Goal: Information Seeking & Learning: Learn about a topic

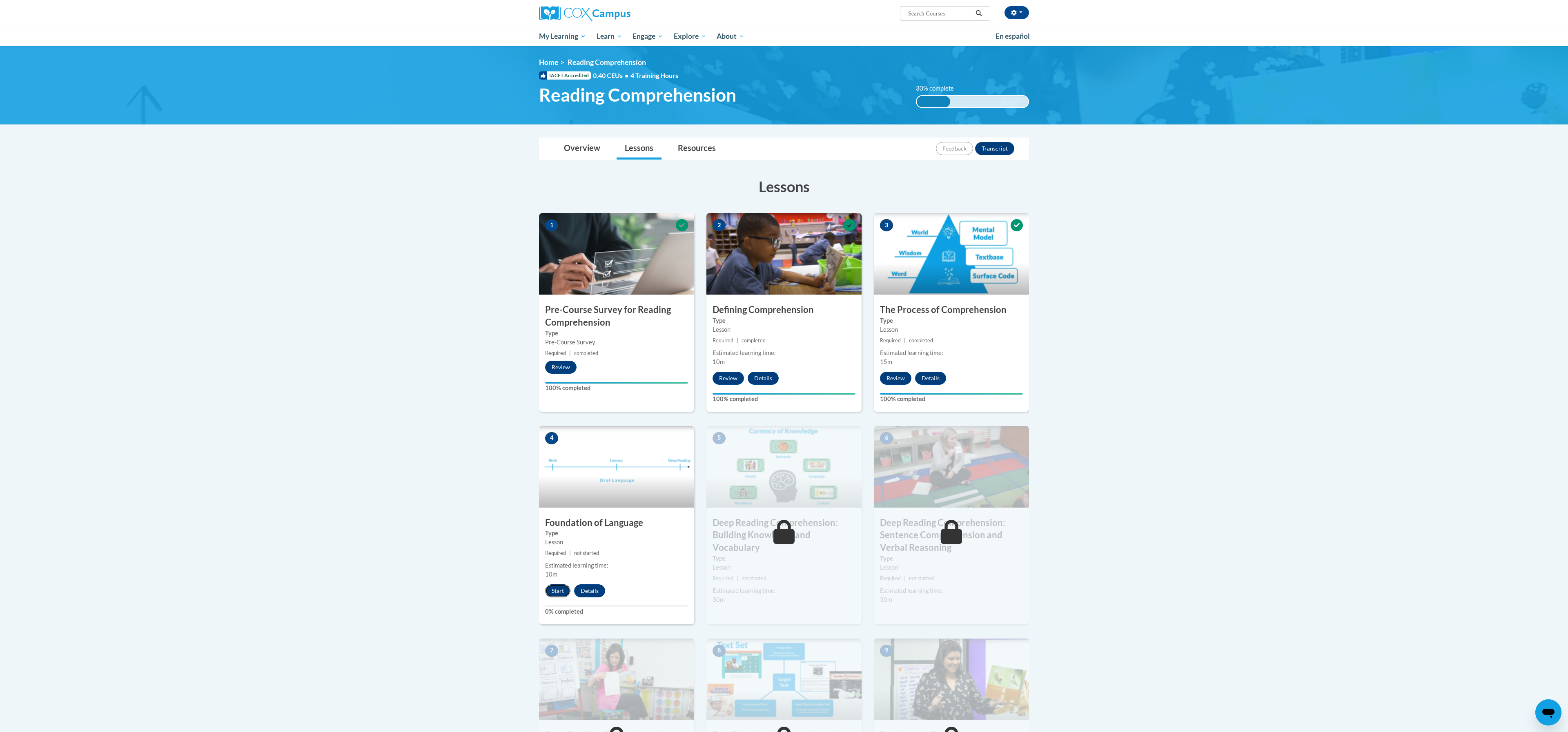
click at [559, 594] on button "Start" at bounding box center [558, 591] width 26 height 13
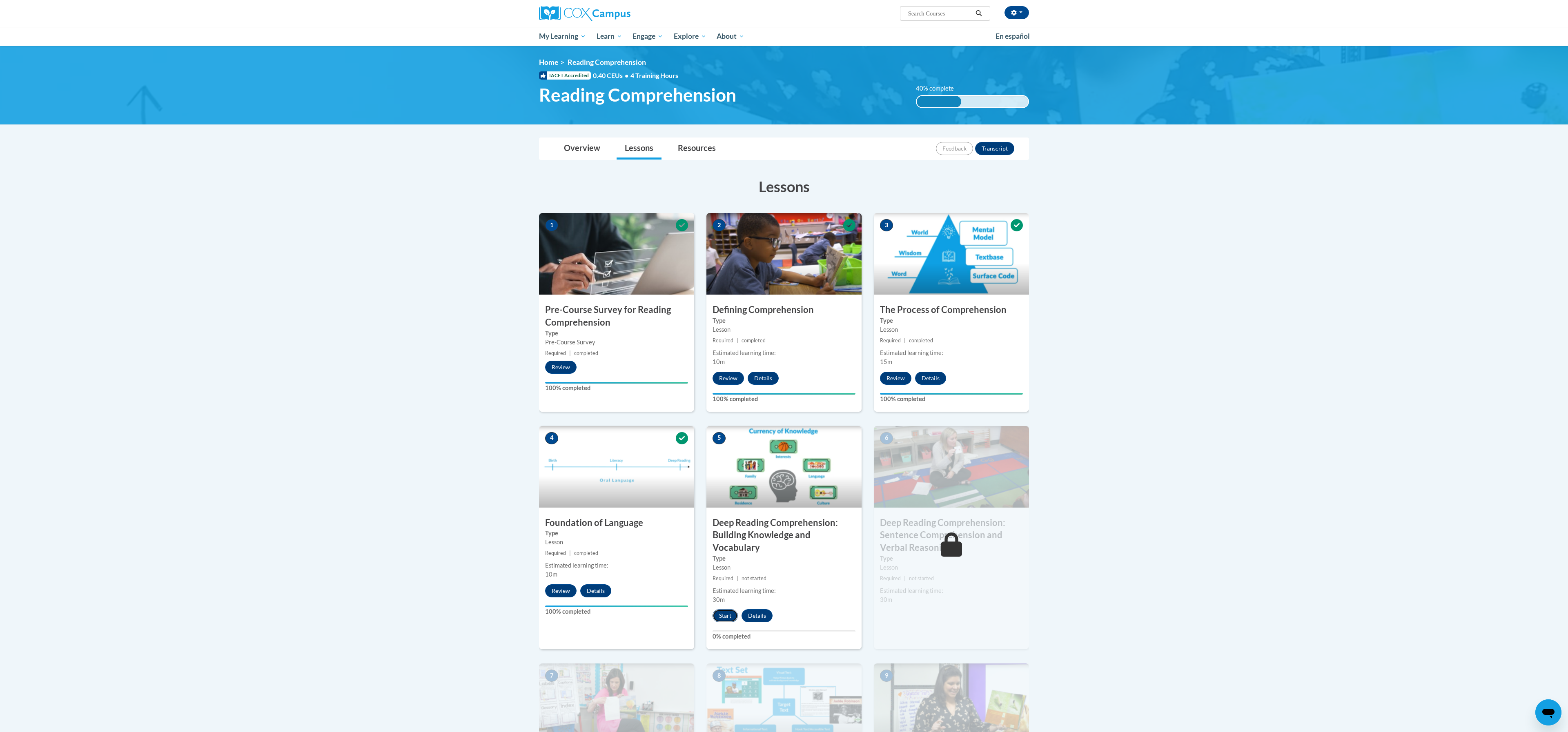
click at [728, 613] on button "Start" at bounding box center [726, 616] width 26 height 13
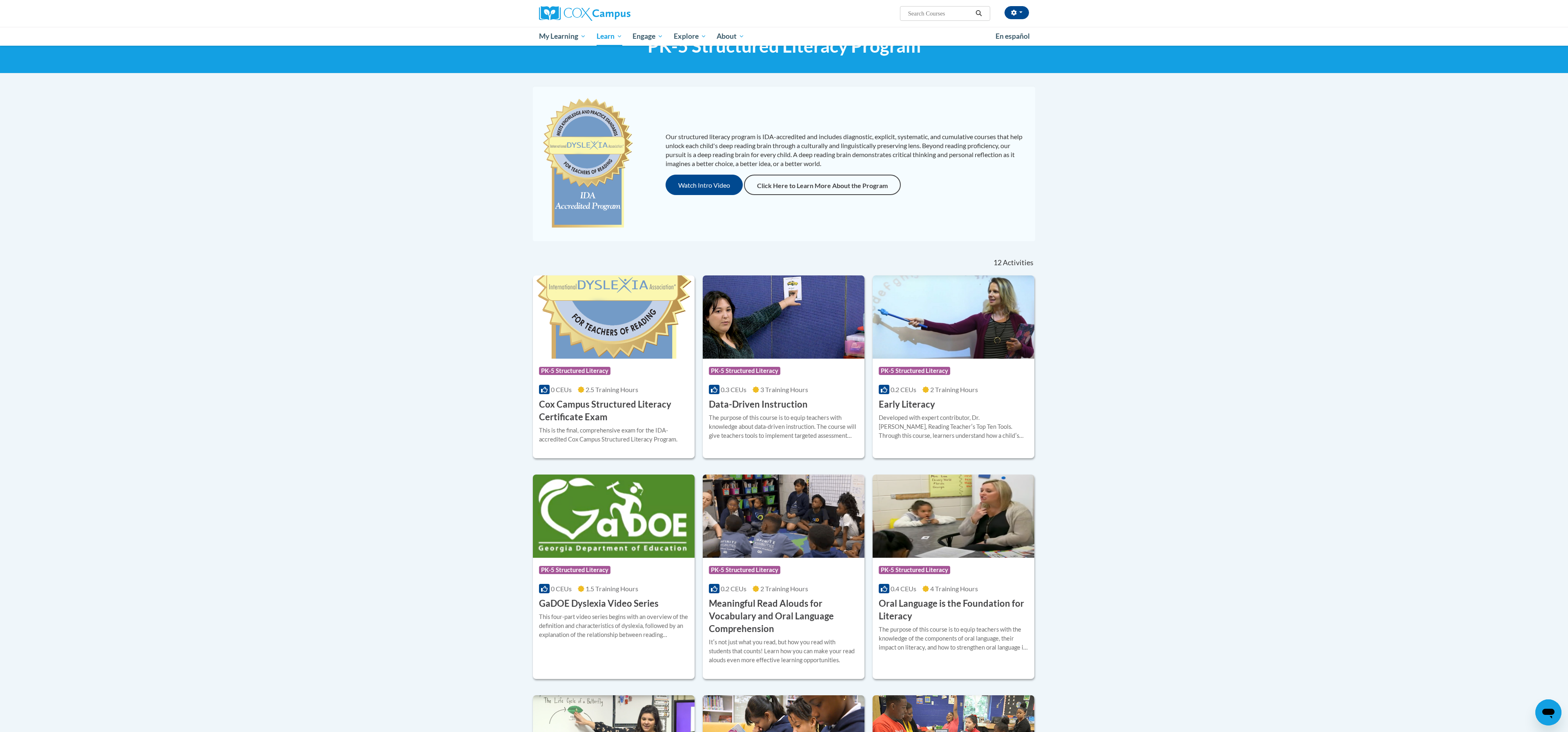
scroll to position [32, 0]
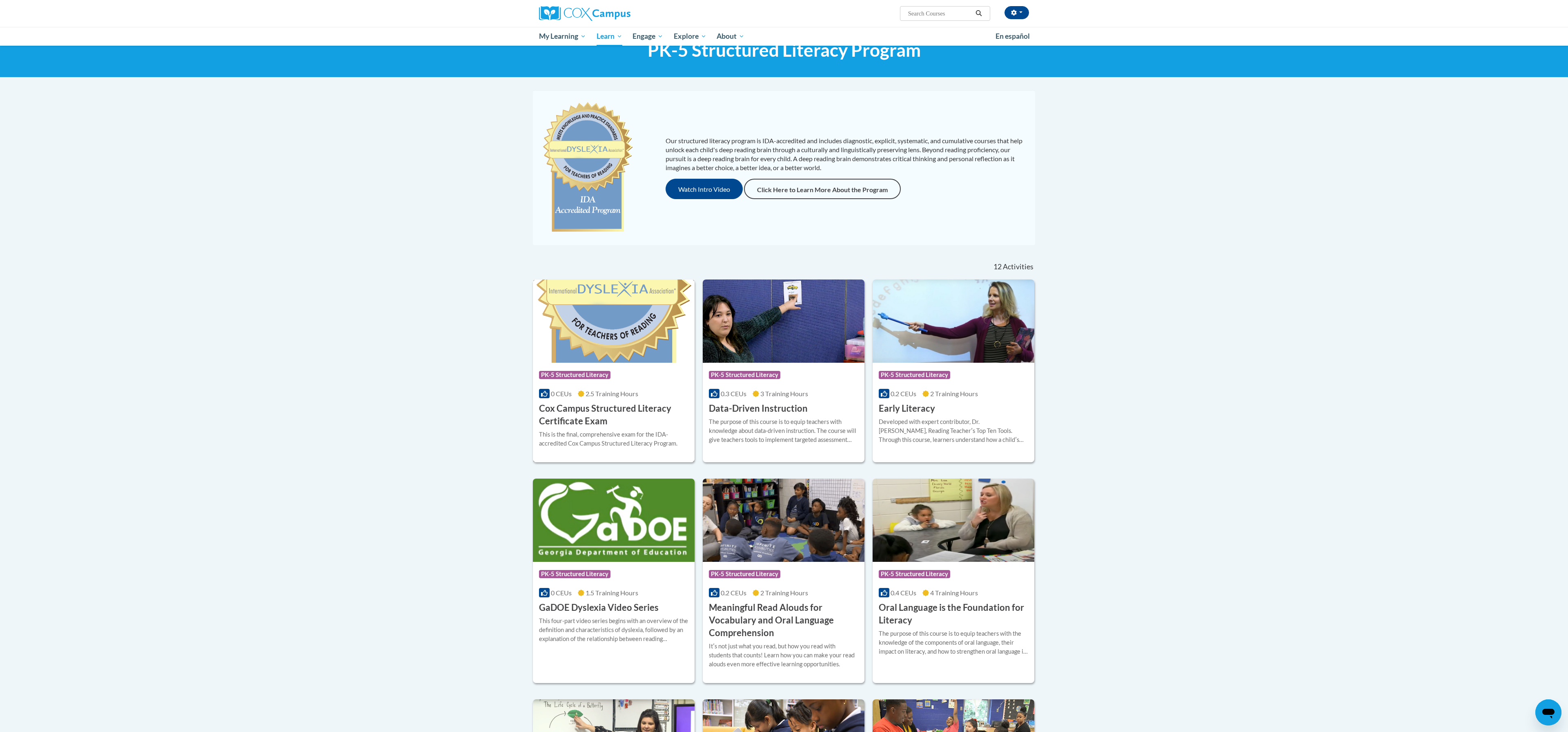
click at [623, 406] on h3 "Cox Campus Structured Literacy Certificate Exam" at bounding box center [614, 415] width 150 height 26
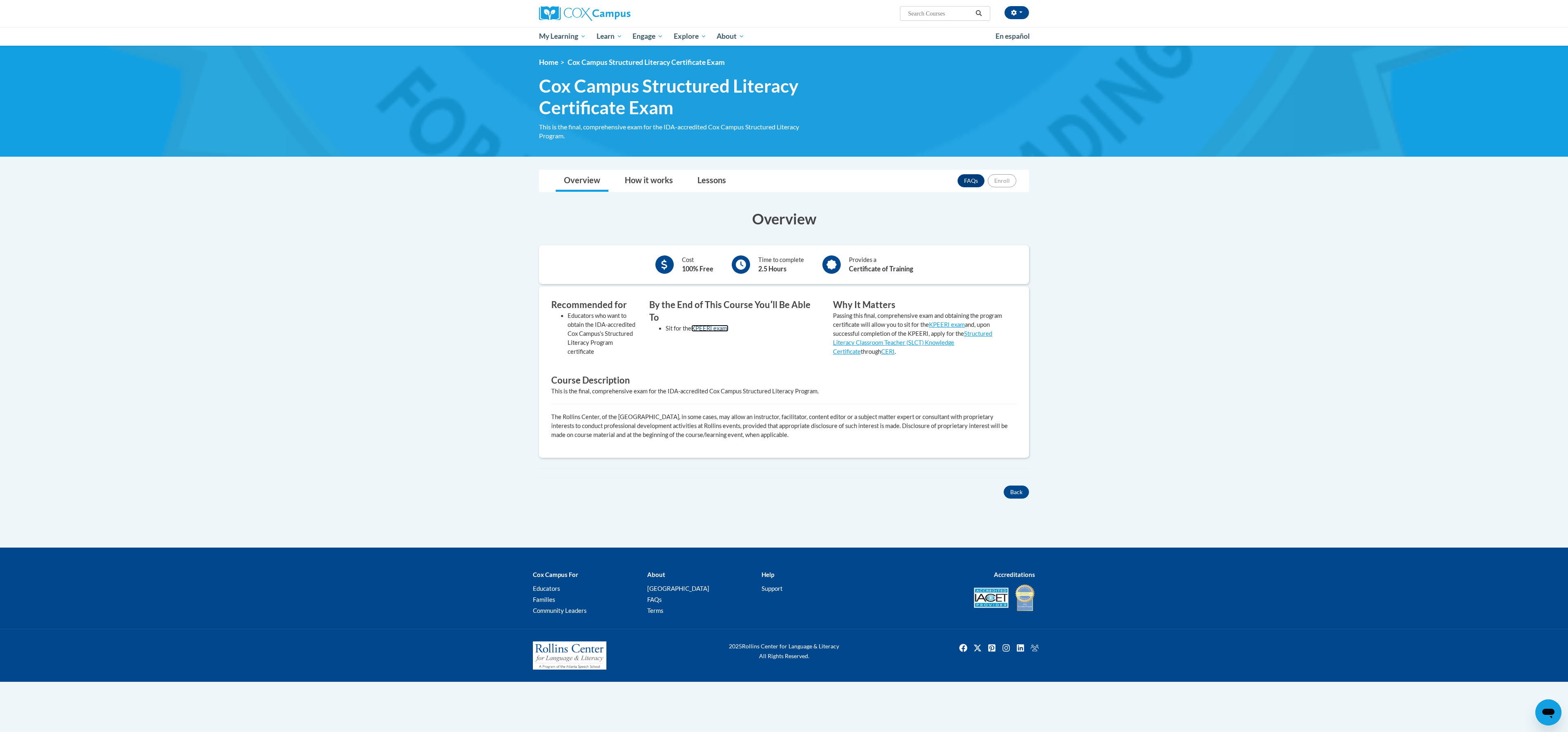
click at [705, 325] on link "KPEERI exam." at bounding box center [710, 328] width 37 height 7
click at [717, 181] on link "Lessons" at bounding box center [712, 181] width 45 height 22
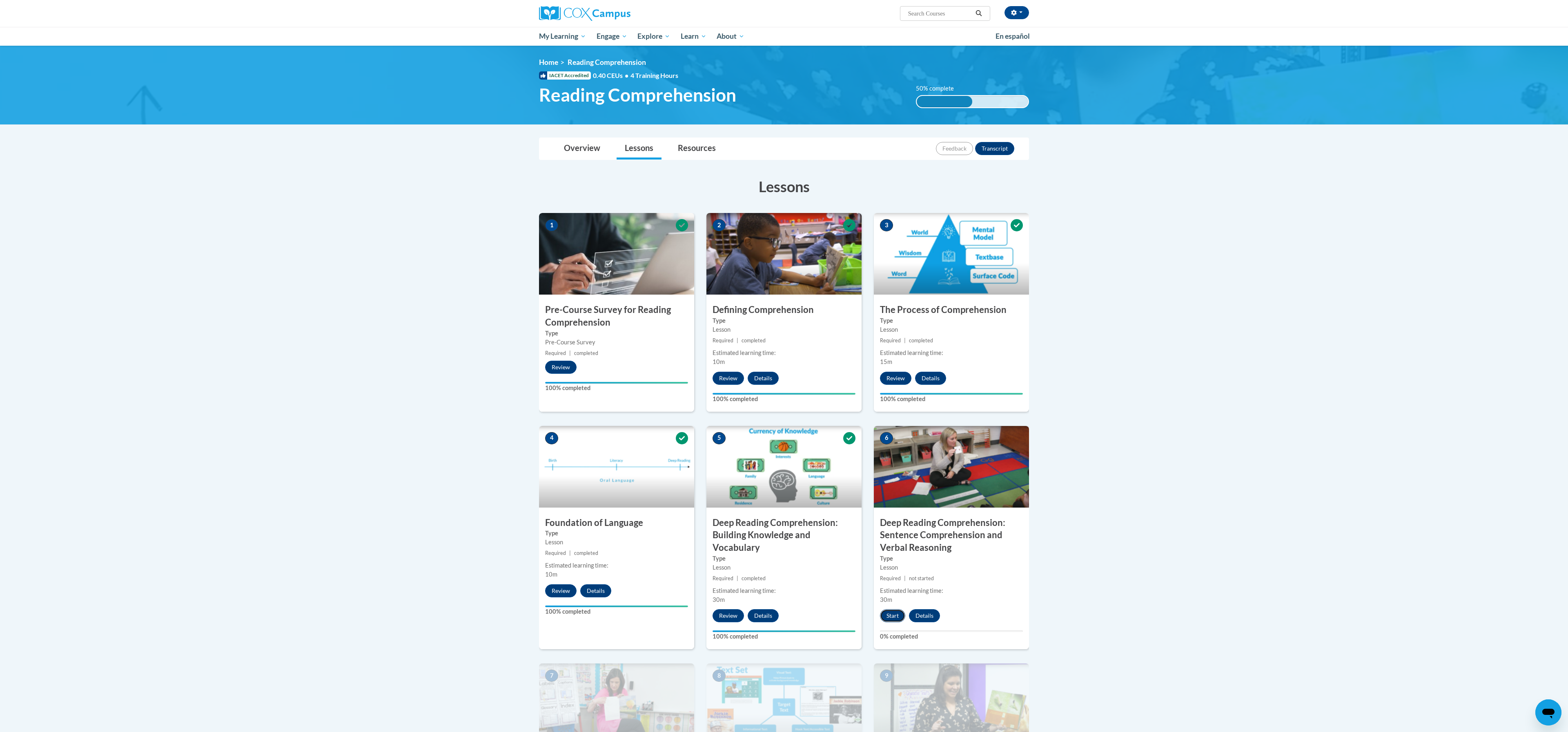
click at [887, 619] on button "Start" at bounding box center [893, 616] width 26 height 13
